Goal: Information Seeking & Learning: Learn about a topic

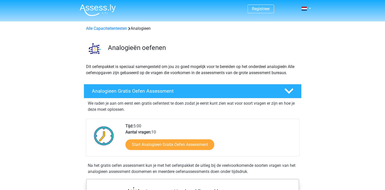
scroll to position [58, 0]
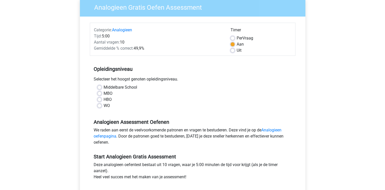
scroll to position [44, 0]
click at [105, 92] on label "MBO" at bounding box center [107, 93] width 9 height 6
click at [101, 92] on input "MBO" at bounding box center [99, 92] width 4 height 5
radio input "true"
click at [108, 97] on label "HBO" at bounding box center [107, 99] width 8 height 6
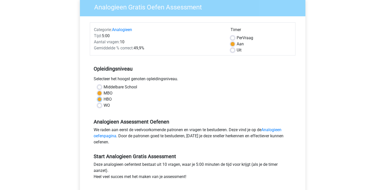
click at [101, 97] on input "HBO" at bounding box center [99, 98] width 4 height 5
radio input "true"
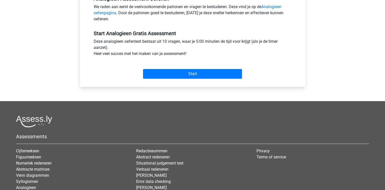
scroll to position [167, 0]
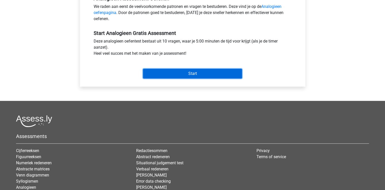
click at [186, 73] on input "Start" at bounding box center [192, 74] width 99 height 10
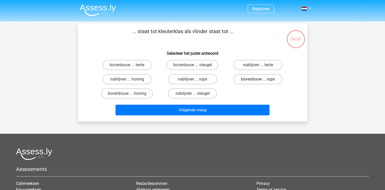
click at [247, 79] on label "bovenbouw ... rups" at bounding box center [257, 79] width 49 height 10
click at [258, 79] on input "bovenbouw ... rups" at bounding box center [259, 80] width 3 height 3
radio input "true"
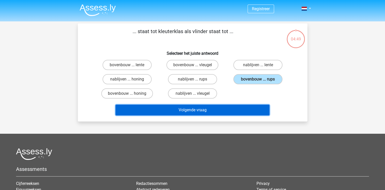
click at [216, 108] on button "Volgende vraag" at bounding box center [192, 109] width 154 height 11
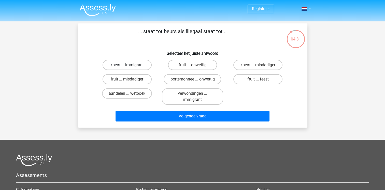
click at [142, 67] on label "koers ... immigrant" at bounding box center [126, 65] width 49 height 10
click at [130, 67] on input "koers ... immigrant" at bounding box center [128, 66] width 3 height 3
radio input "true"
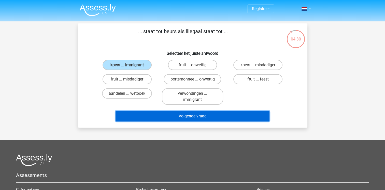
click at [201, 115] on button "Volgende vraag" at bounding box center [192, 116] width 154 height 11
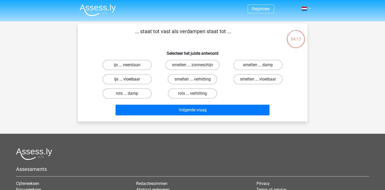
click at [143, 77] on label "ijs ... vloeibaar" at bounding box center [126, 79] width 49 height 10
click at [130, 79] on input "ijs ... vloeibaar" at bounding box center [128, 80] width 3 height 3
radio input "true"
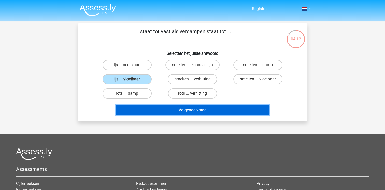
click at [171, 109] on button "Volgende vraag" at bounding box center [192, 109] width 154 height 11
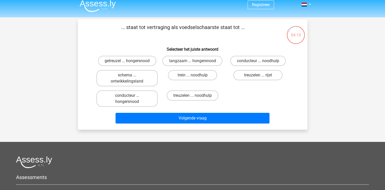
scroll to position [3, 0]
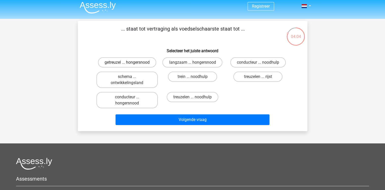
click at [142, 61] on label "getreuzel ... hongersnood" at bounding box center [127, 62] width 58 height 10
click at [130, 62] on input "getreuzel ... hongersnood" at bounding box center [128, 63] width 3 height 3
radio input "true"
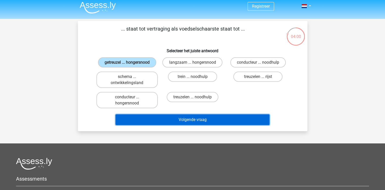
click at [190, 117] on button "Volgende vraag" at bounding box center [192, 119] width 154 height 11
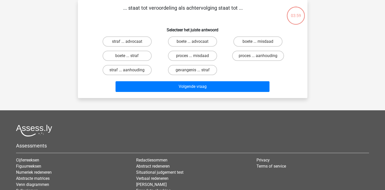
scroll to position [0, 0]
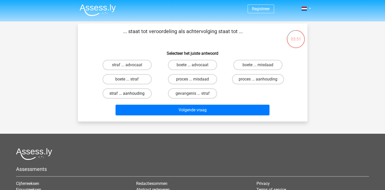
click at [140, 90] on label "straf ... aanhouding" at bounding box center [126, 93] width 49 height 10
click at [130, 93] on input "straf ... aanhouding" at bounding box center [128, 94] width 3 height 3
radio input "true"
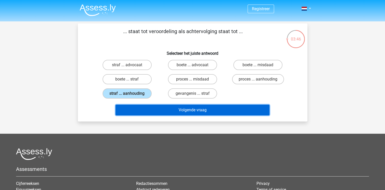
click at [190, 107] on button "Volgende vraag" at bounding box center [192, 109] width 154 height 11
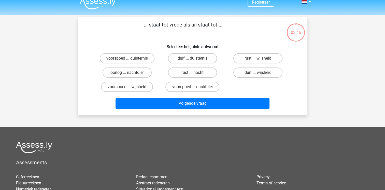
scroll to position [5, 0]
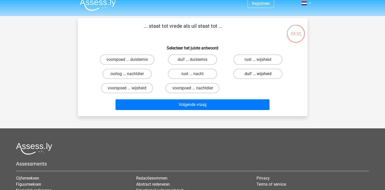
click at [244, 72] on label "duif ... wijsheid" at bounding box center [257, 74] width 49 height 10
click at [258, 74] on input "duif ... wijsheid" at bounding box center [259, 75] width 3 height 3
radio input "true"
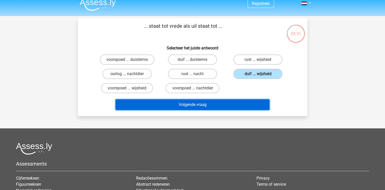
click at [207, 106] on button "Volgende vraag" at bounding box center [192, 104] width 154 height 11
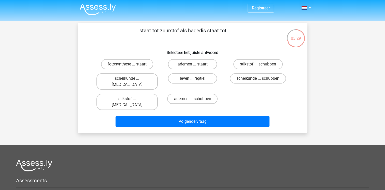
scroll to position [0, 0]
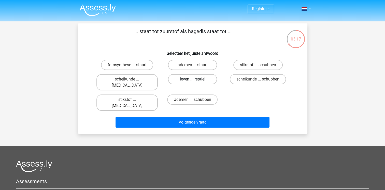
click at [208, 77] on label "leven ... reptiel" at bounding box center [192, 79] width 49 height 10
click at [195, 79] on input "leven ... reptiel" at bounding box center [193, 80] width 3 height 3
radio input "true"
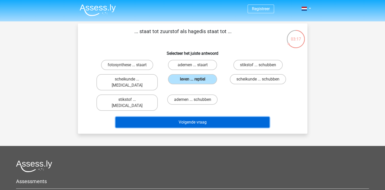
click at [214, 117] on button "Volgende vraag" at bounding box center [192, 122] width 154 height 11
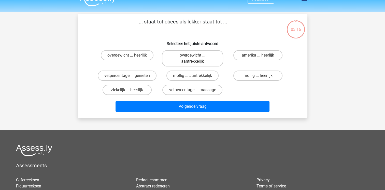
scroll to position [8, 0]
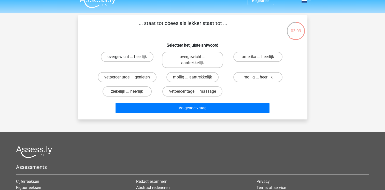
click at [136, 56] on label "overgewicht ... heerlijk" at bounding box center [127, 57] width 53 height 10
click at [130, 57] on input "overgewicht ... heerlijk" at bounding box center [128, 58] width 3 height 3
radio input "true"
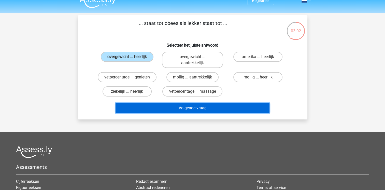
click at [172, 106] on button "Volgende vraag" at bounding box center [192, 107] width 154 height 11
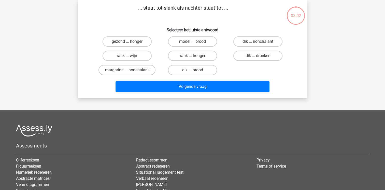
scroll to position [4, 0]
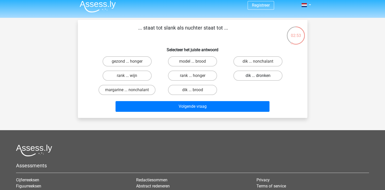
click at [250, 73] on label "dik ... dronken" at bounding box center [257, 75] width 49 height 10
click at [258, 75] on input "dik ... dronken" at bounding box center [259, 76] width 3 height 3
radio input "true"
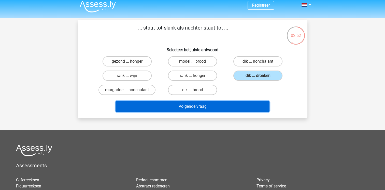
click at [219, 103] on button "Volgende vraag" at bounding box center [192, 106] width 154 height 11
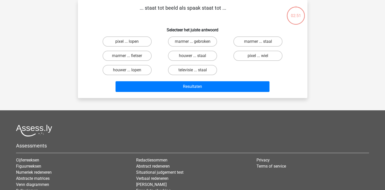
scroll to position [0, 0]
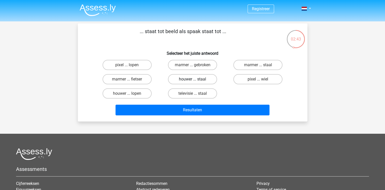
click at [195, 80] on label "houwer ... staal" at bounding box center [192, 79] width 49 height 10
click at [195, 80] on input "houwer ... staal" at bounding box center [193, 80] width 3 height 3
radio input "true"
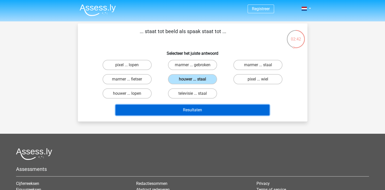
click at [211, 108] on button "Resultaten" at bounding box center [192, 109] width 154 height 11
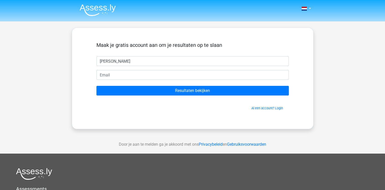
type input "Melanie"
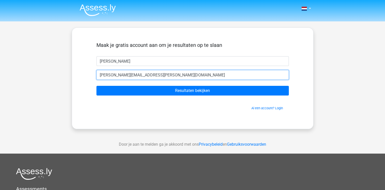
type input "melanie.ippel@uwv.nl"
click at [96, 86] on input "Resultaten bekijken" at bounding box center [192, 91] width 192 height 10
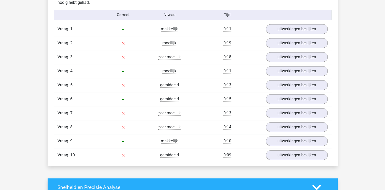
scroll to position [417, 0]
click at [278, 45] on link "uitwerkingen bekijken" at bounding box center [296, 42] width 71 height 11
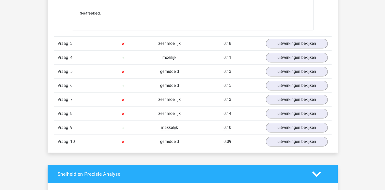
scroll to position [558, 0]
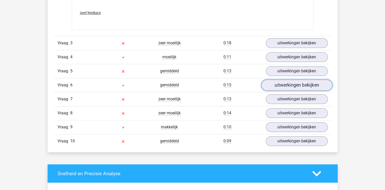
click at [287, 83] on link "uitwerkingen bekijken" at bounding box center [296, 84] width 71 height 11
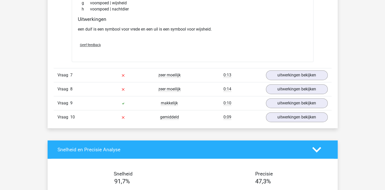
scroll to position [716, 0]
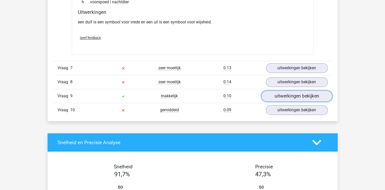
click at [280, 96] on link "uitwerkingen bekijken" at bounding box center [296, 95] width 71 height 11
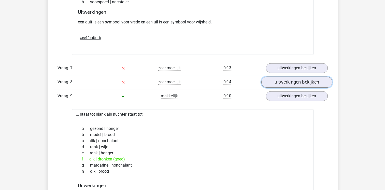
click at [279, 78] on link "uitwerkingen bekijken" at bounding box center [296, 82] width 71 height 11
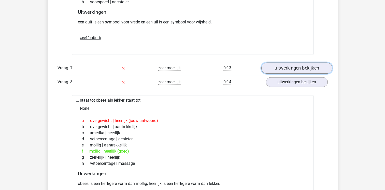
click at [282, 67] on link "uitwerkingen bekijken" at bounding box center [296, 68] width 71 height 11
